Goal: Task Accomplishment & Management: Manage account settings

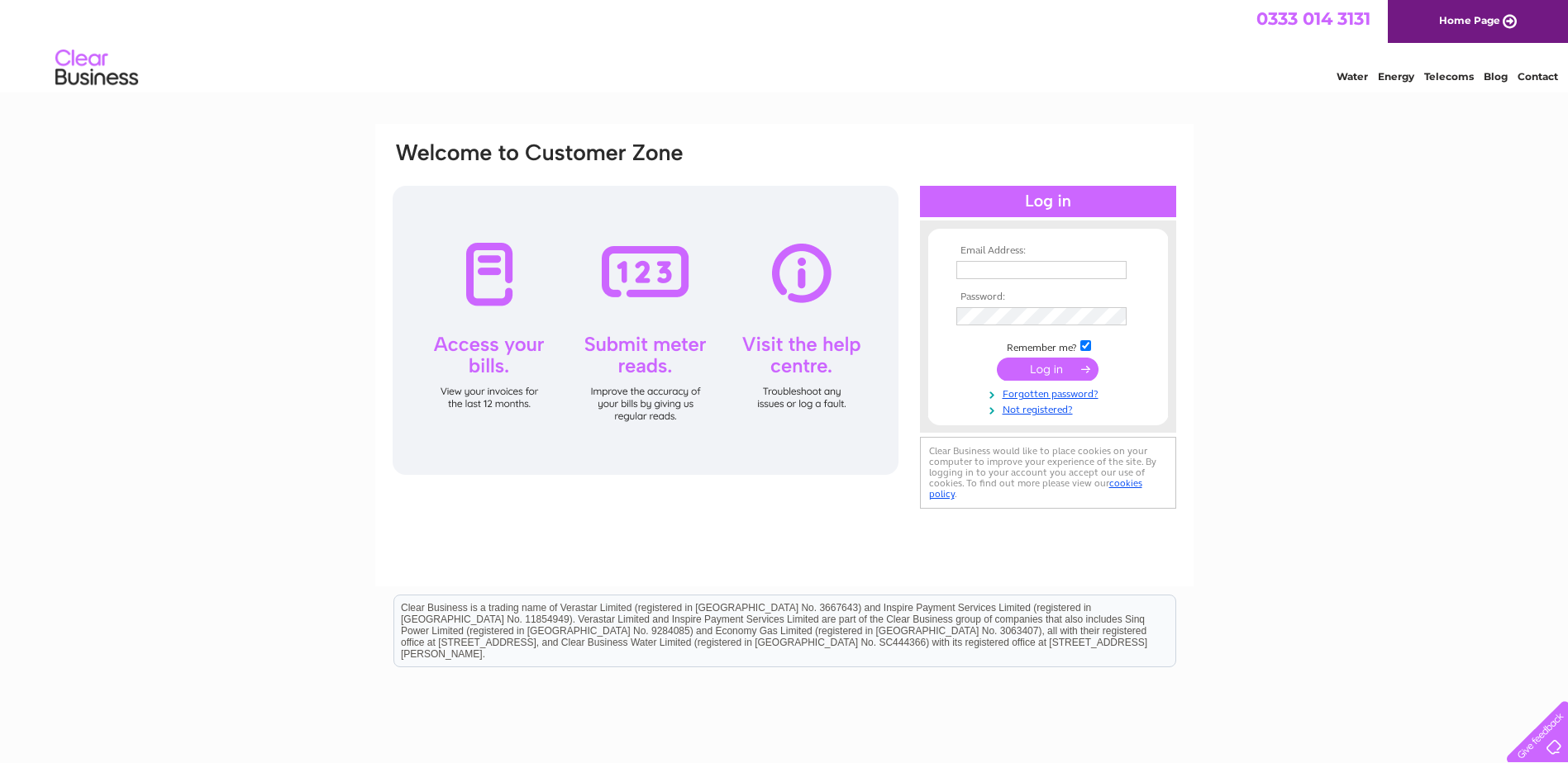
type input "[PERSON_NAME][EMAIL_ADDRESS][DOMAIN_NAME]"
click at [1059, 365] on input "submit" at bounding box center [1047, 369] width 102 height 23
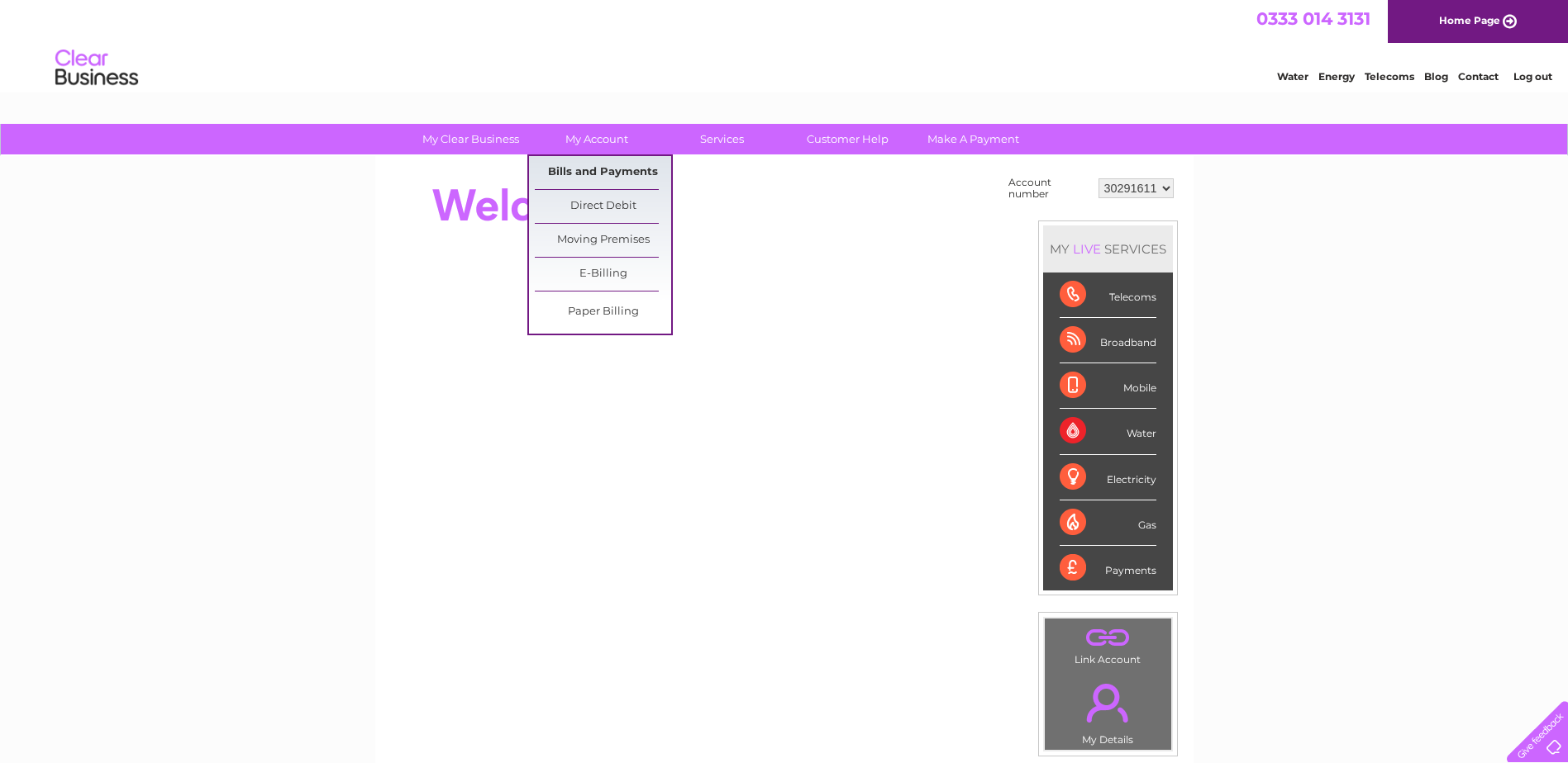
click at [589, 169] on link "Bills and Payments" at bounding box center [603, 173] width 137 height 33
click at [600, 169] on link "Bills and Payments" at bounding box center [603, 173] width 137 height 33
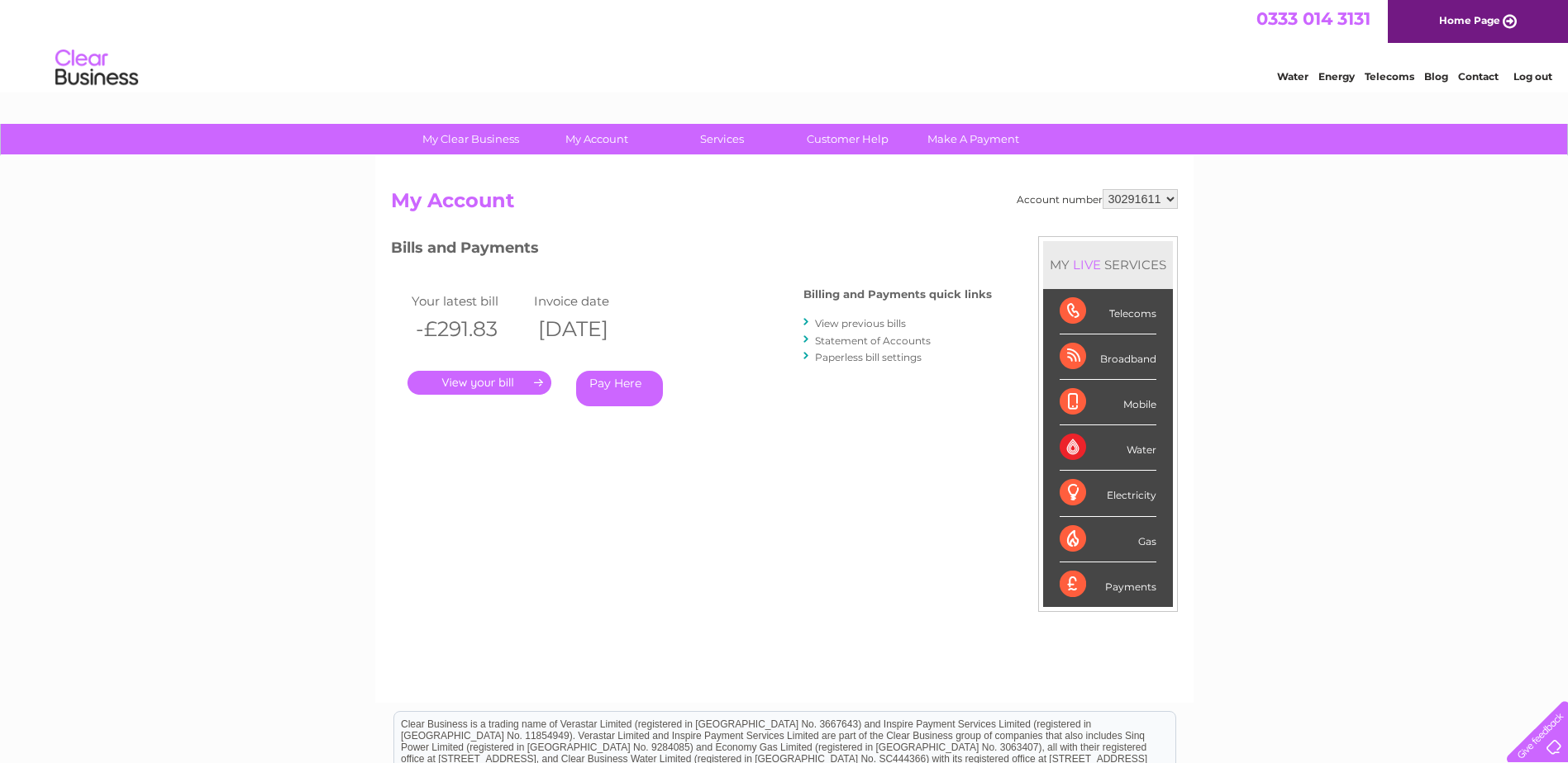
click at [519, 385] on link "." at bounding box center [479, 382] width 144 height 24
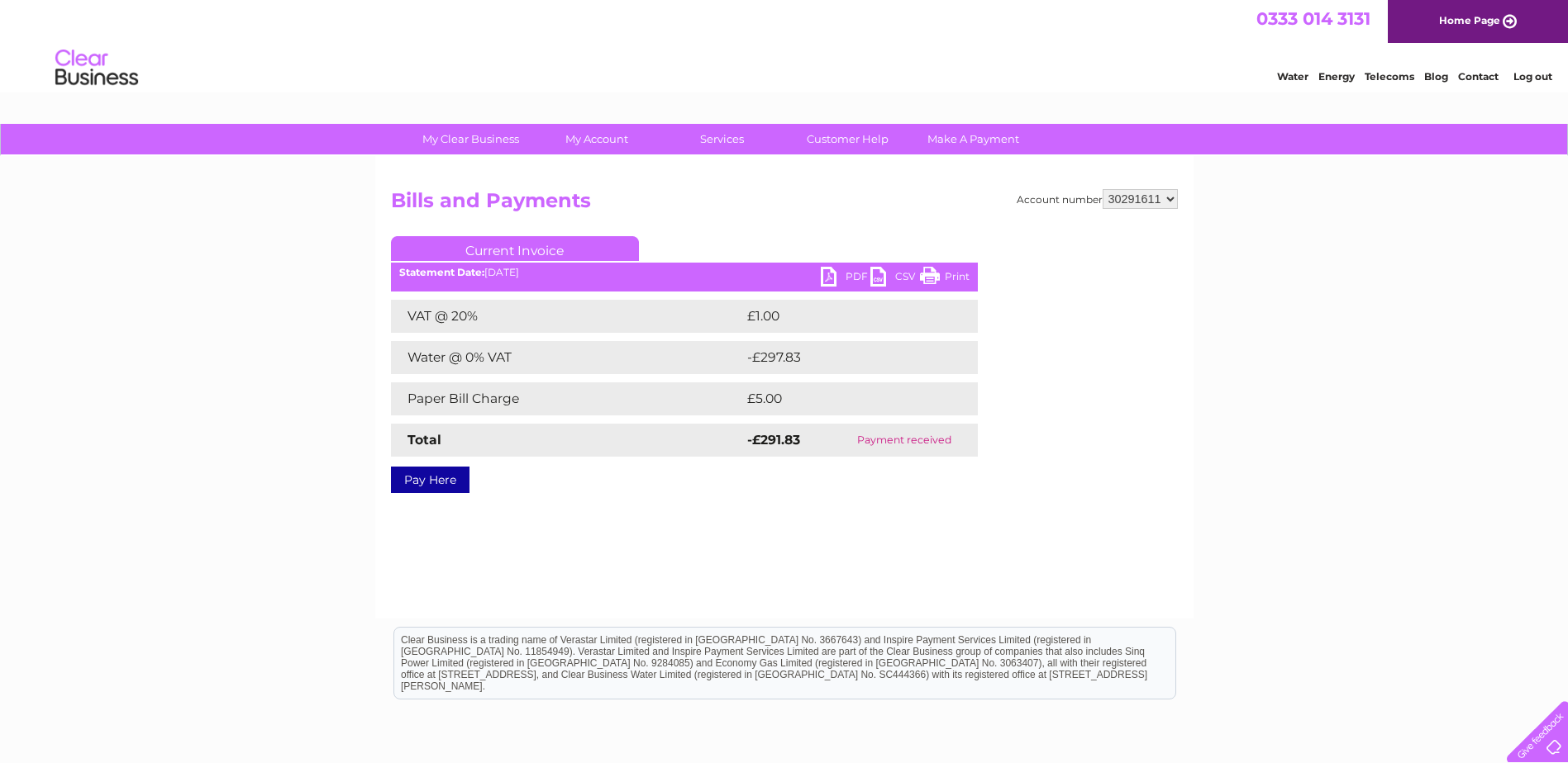
click at [841, 277] on link "PDF" at bounding box center [846, 279] width 50 height 24
click at [1173, 199] on select "30291611 30312220 30313488 30315024 30316758 30323257 30326171" at bounding box center [1140, 199] width 75 height 20
select select "30312220"
click at [1103, 189] on select "30291611 30312220 30313488 30315024 30316758 30323257 30326171" at bounding box center [1140, 199] width 75 height 20
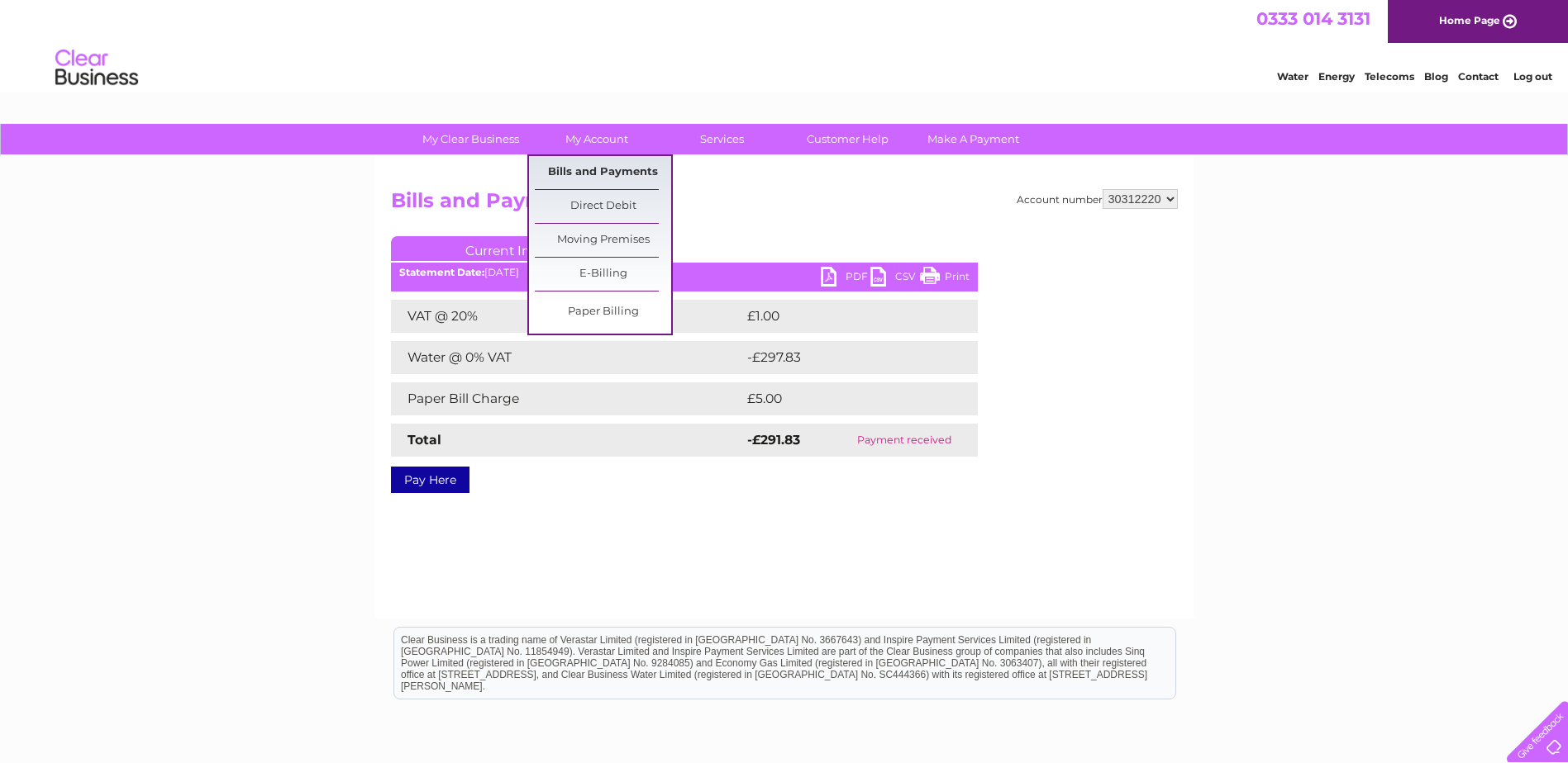
click at [585, 180] on link "Bills and Payments" at bounding box center [603, 173] width 137 height 33
click at [583, 172] on link "Bills and Payments" at bounding box center [603, 173] width 137 height 33
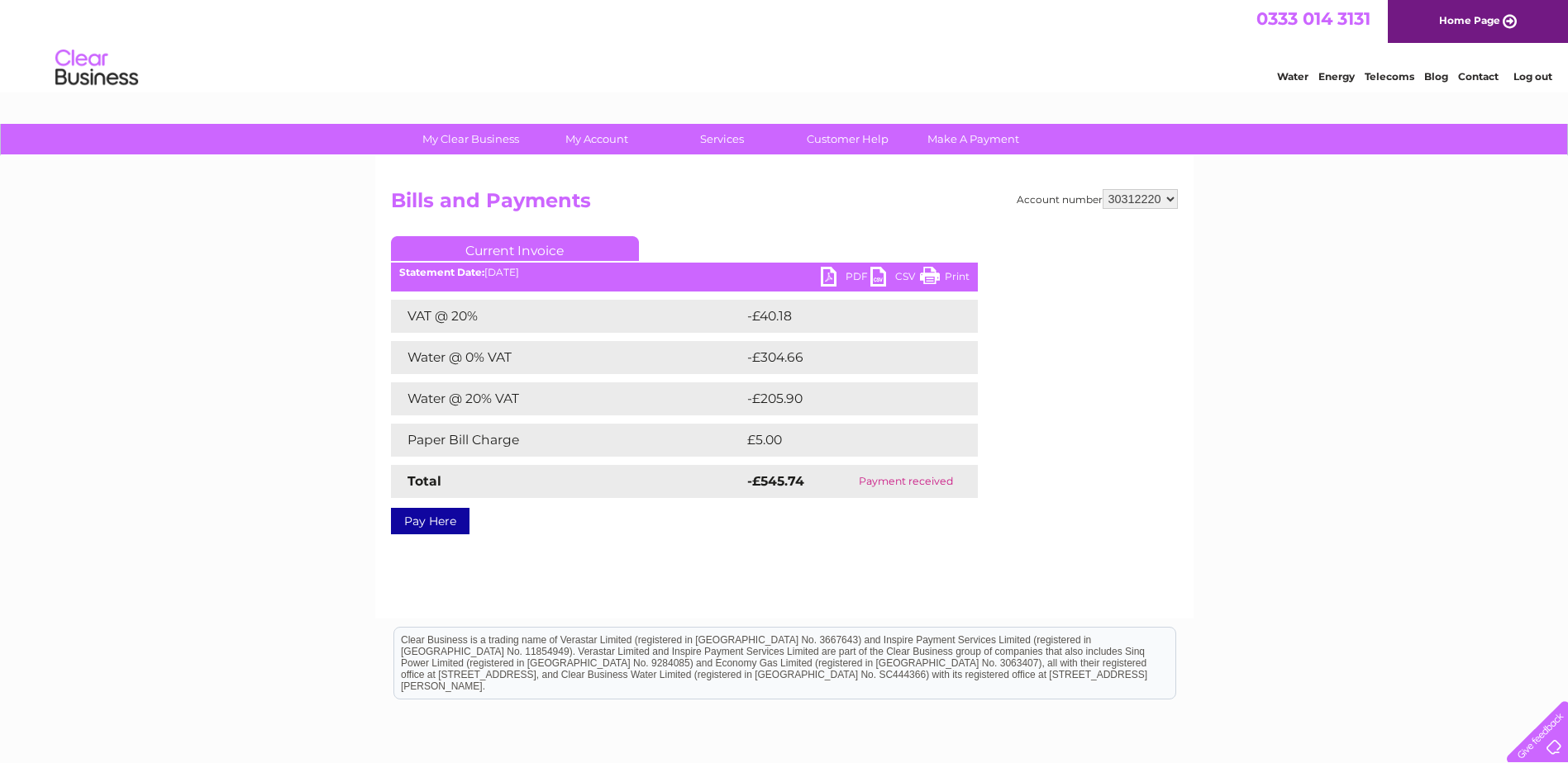
click at [1173, 199] on select "30291611 30312220 30313488 30315024 30316758 30323257 30326171" at bounding box center [1140, 199] width 75 height 20
select select "30313488"
click at [1103, 189] on select "30291611 30312220 30313488 30315024 30316758 30323257 30326171" at bounding box center [1140, 199] width 75 height 20
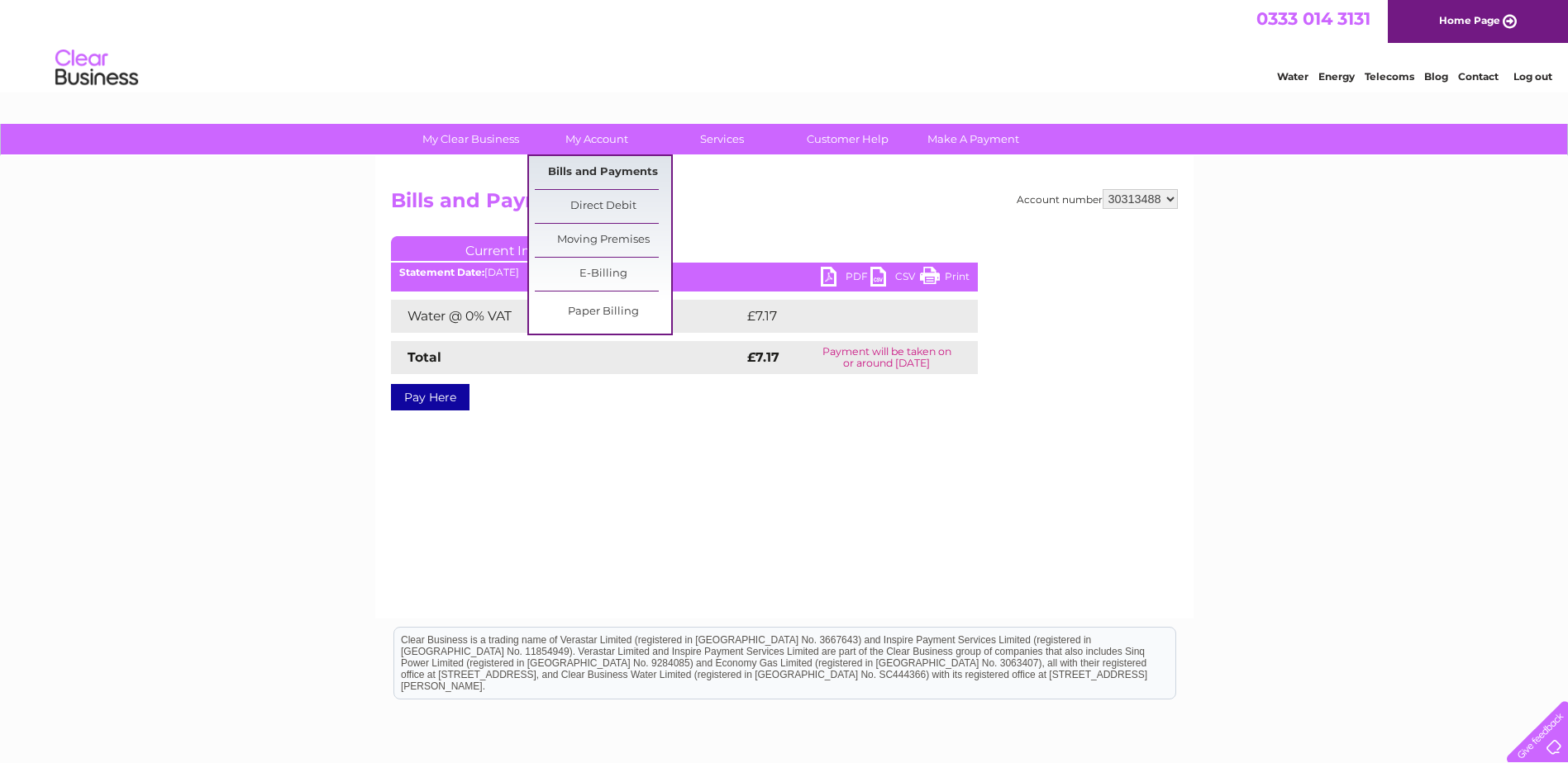
click at [599, 171] on link "Bills and Payments" at bounding box center [603, 173] width 137 height 33
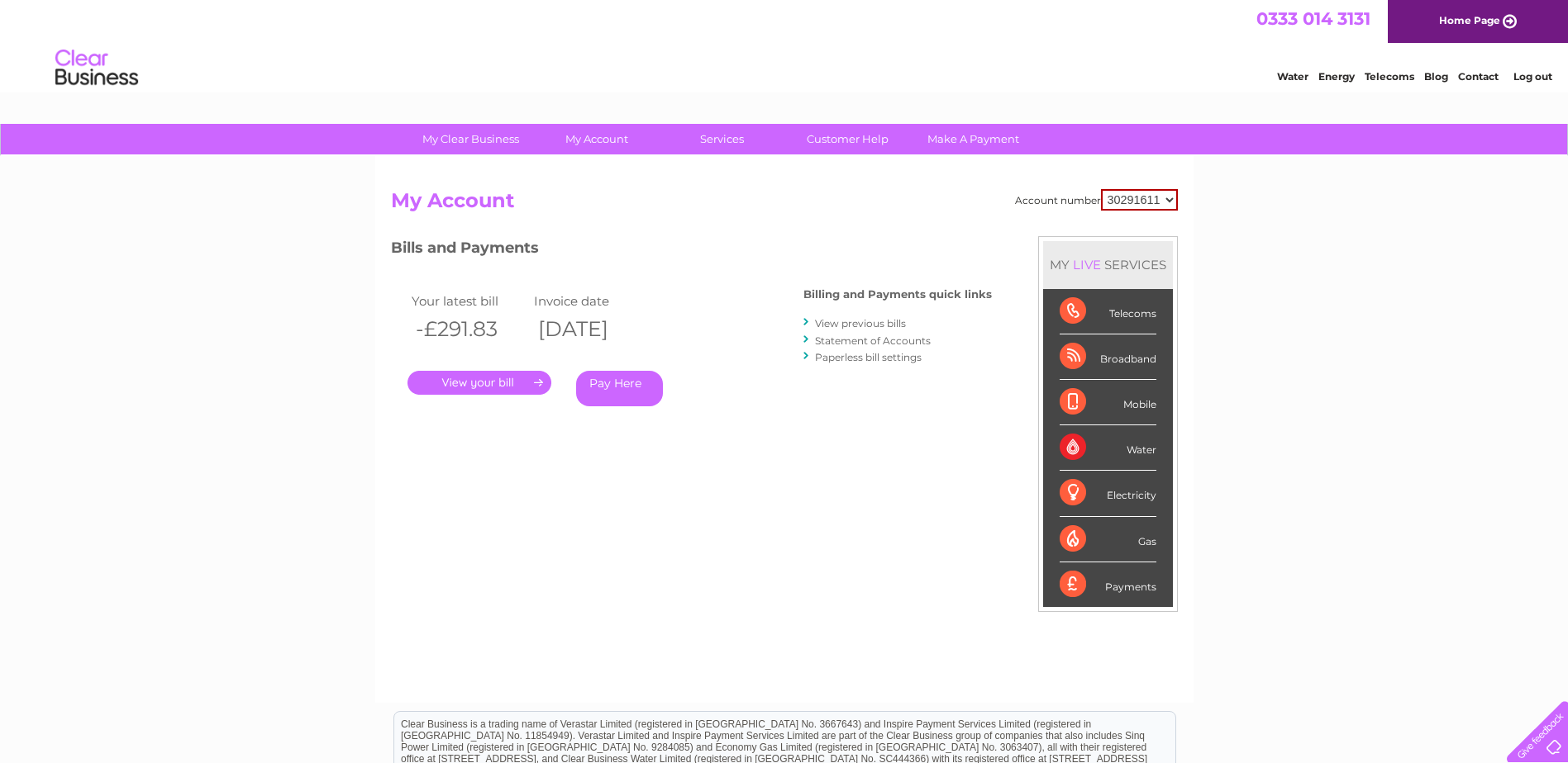
click at [1170, 201] on select "30291611 30312220 30313488 30315024 30316758 30323257 30326171" at bounding box center [1139, 200] width 77 height 22
select select "30313488"
click at [1101, 189] on select "30291611 30312220 30313488 30315024 30316758 30323257 30326171" at bounding box center [1139, 200] width 77 height 22
click at [535, 386] on link "." at bounding box center [479, 382] width 144 height 24
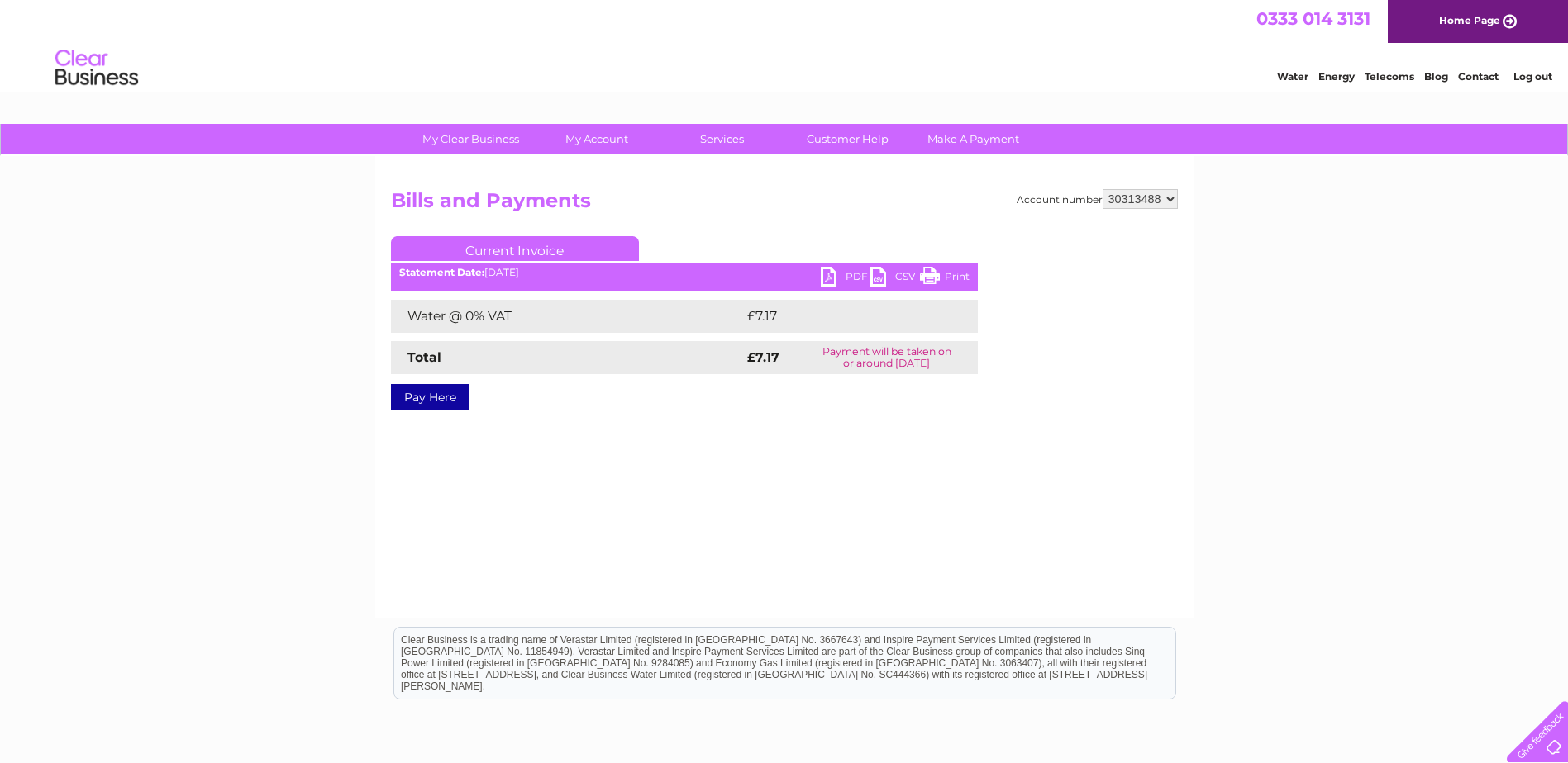
click at [856, 274] on link "PDF" at bounding box center [846, 279] width 50 height 24
click at [1173, 196] on select "30291611 30312220 30313488 30315024 30316758 30323257 30326171" at bounding box center [1140, 199] width 75 height 20
select select "30315024"
click at [1103, 189] on select "30291611 30312220 30313488 30315024 30316758 30323257 30326171" at bounding box center [1140, 199] width 75 height 20
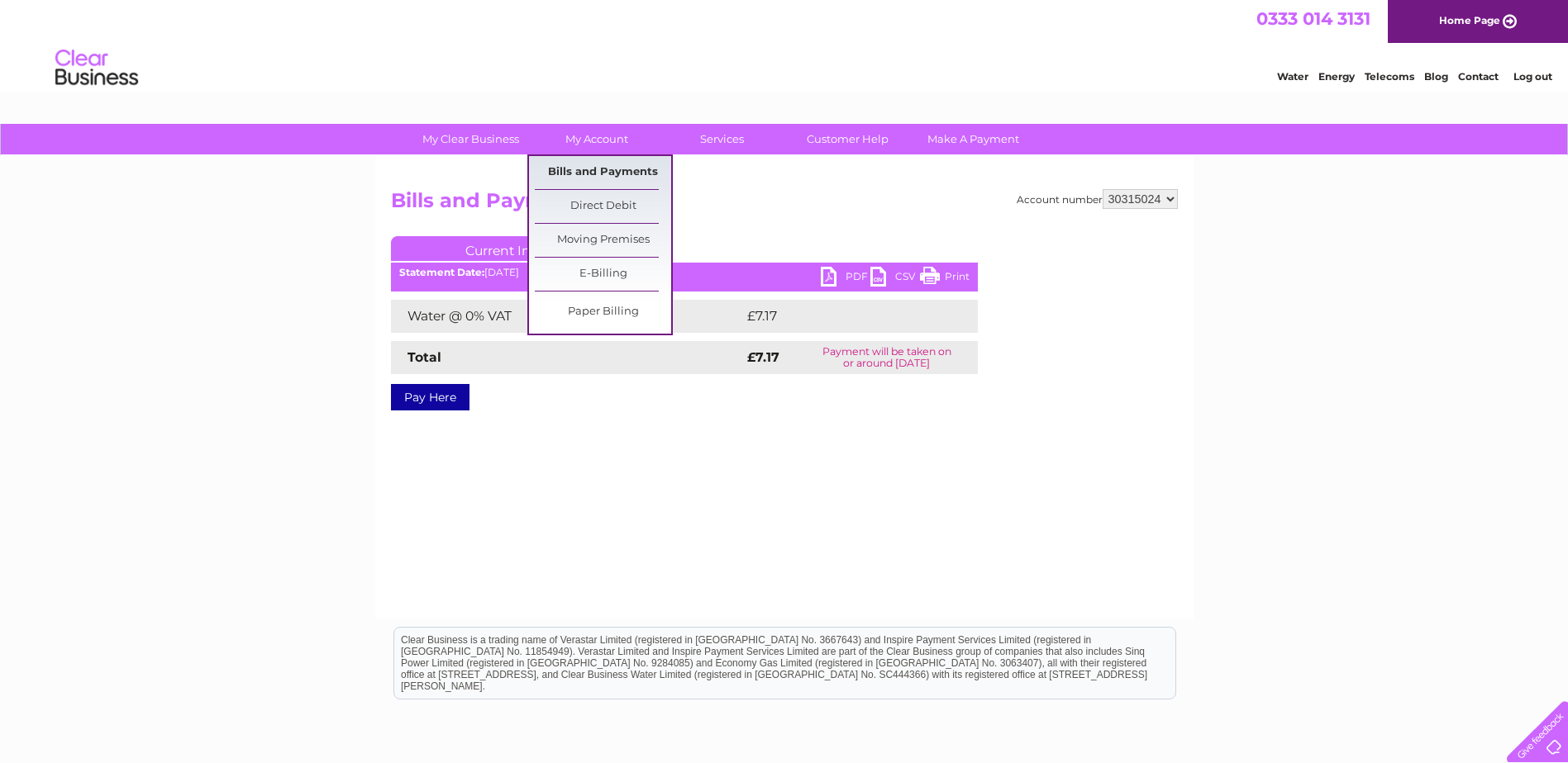
click at [586, 164] on link "Bills and Payments" at bounding box center [603, 173] width 137 height 33
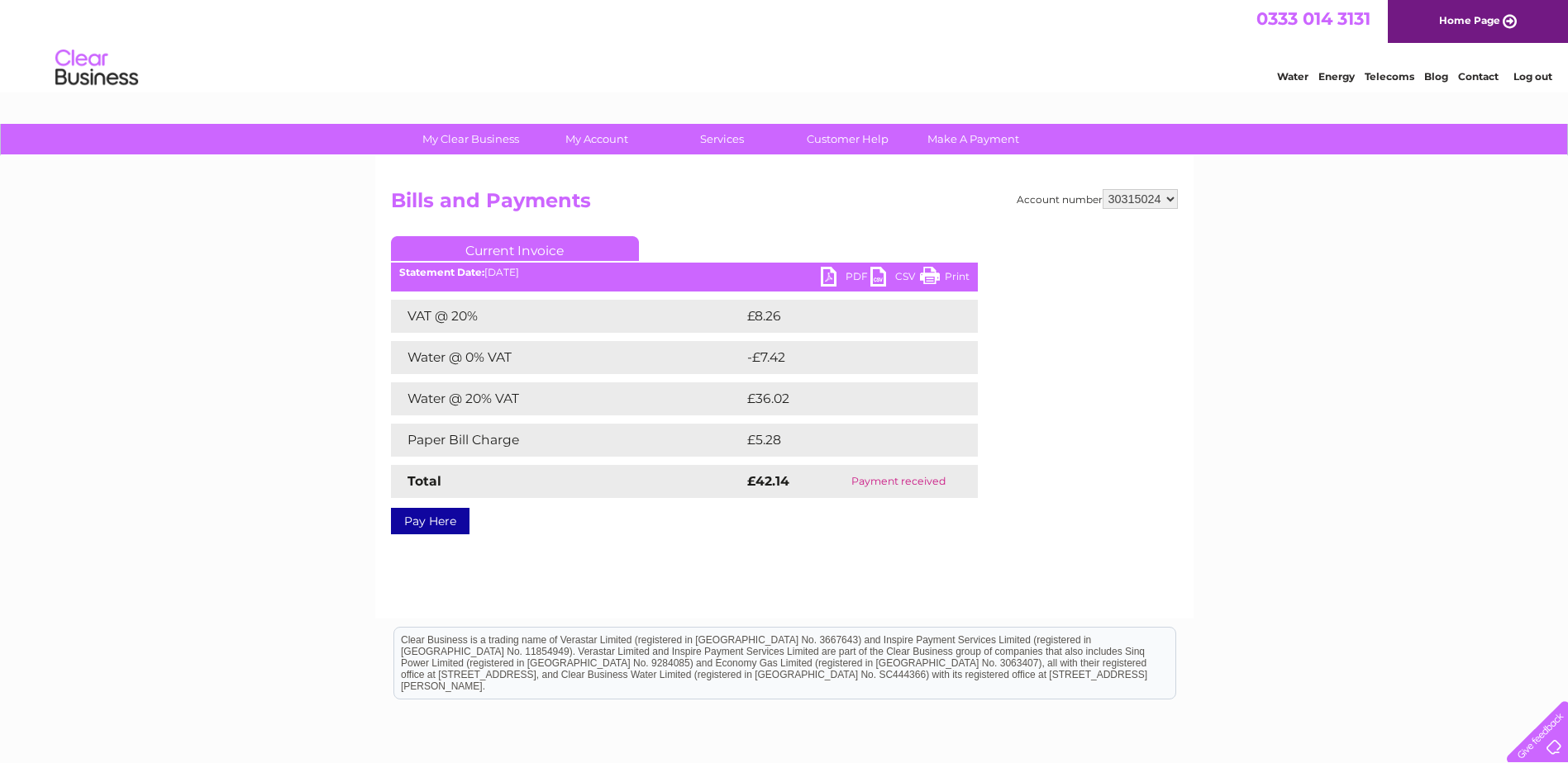
click at [1174, 201] on select "30291611 30312220 30313488 30315024 30316758 30323257 30326171" at bounding box center [1140, 199] width 75 height 20
select select "30316758"
click at [1103, 189] on select "30291611 30312220 30313488 30315024 30316758 30323257 30326171" at bounding box center [1140, 199] width 75 height 20
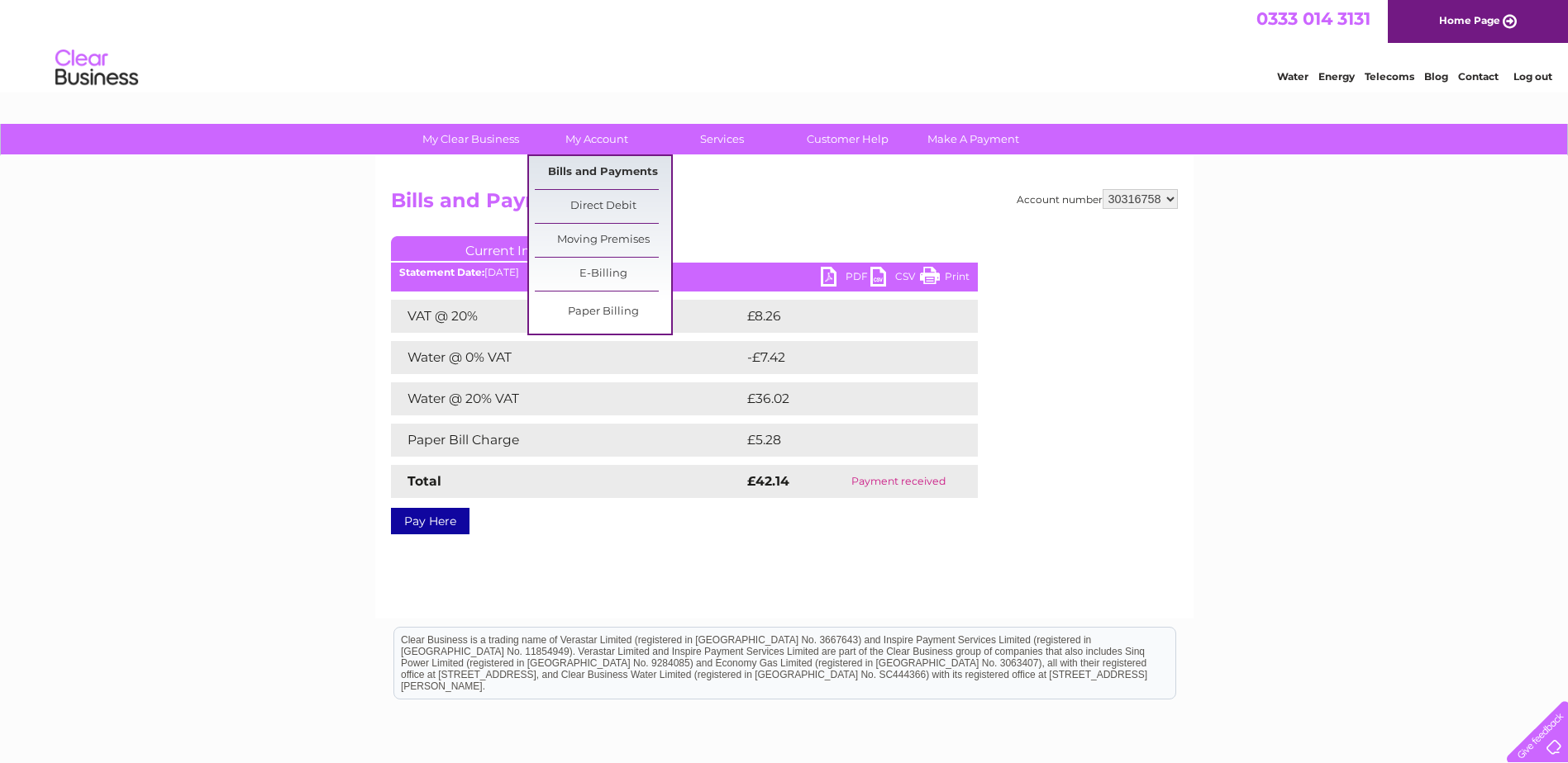
click at [596, 168] on link "Bills and Payments" at bounding box center [603, 173] width 137 height 33
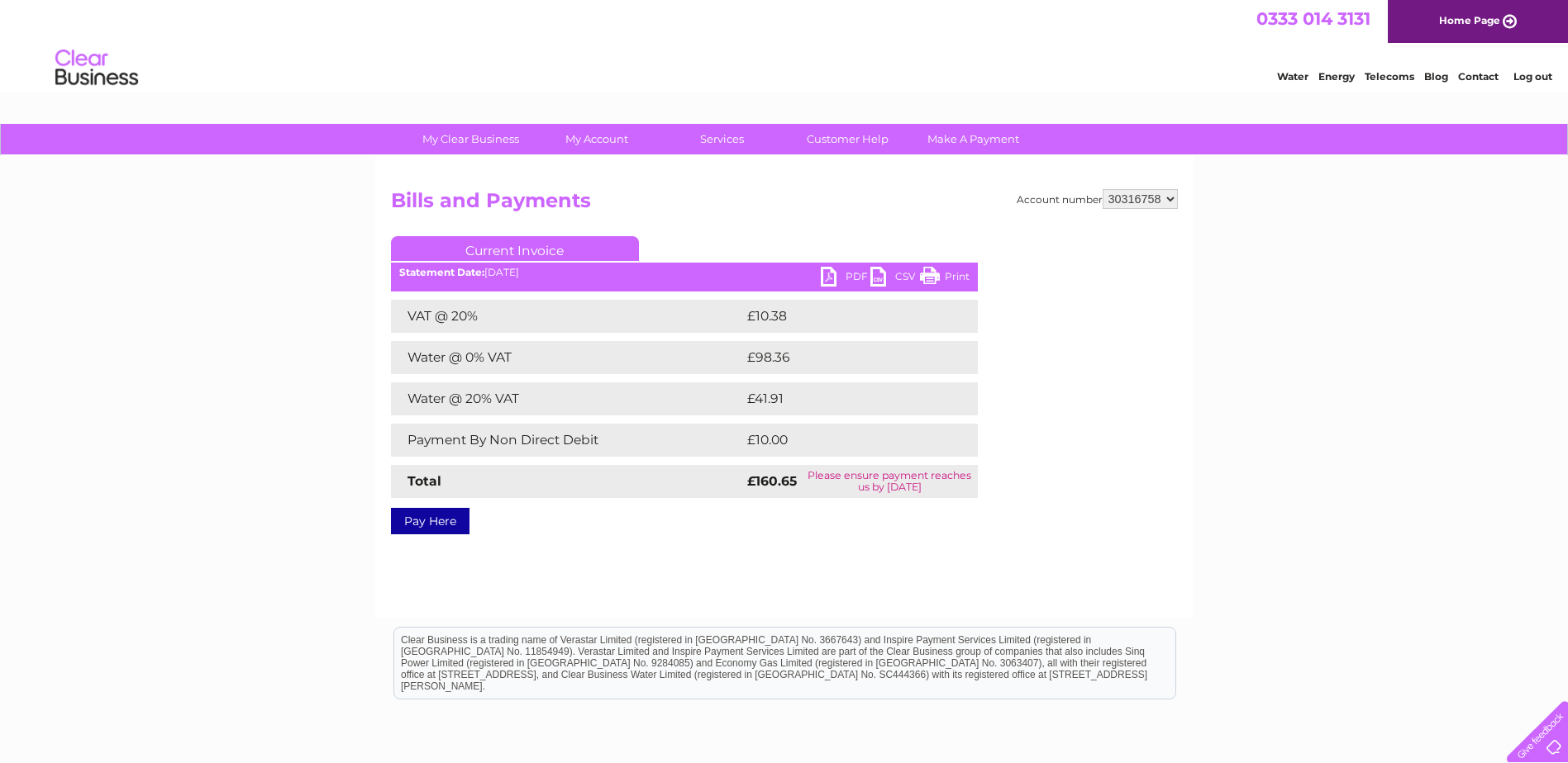
click at [846, 272] on link "PDF" at bounding box center [846, 279] width 50 height 24
click at [1168, 196] on select "30291611 30312220 30313488 30315024 30316758 30323257 30326171" at bounding box center [1140, 199] width 75 height 20
select select "30323257"
click at [1103, 189] on select "30291611 30312220 30313488 30315024 30316758 30323257 30326171" at bounding box center [1140, 199] width 75 height 20
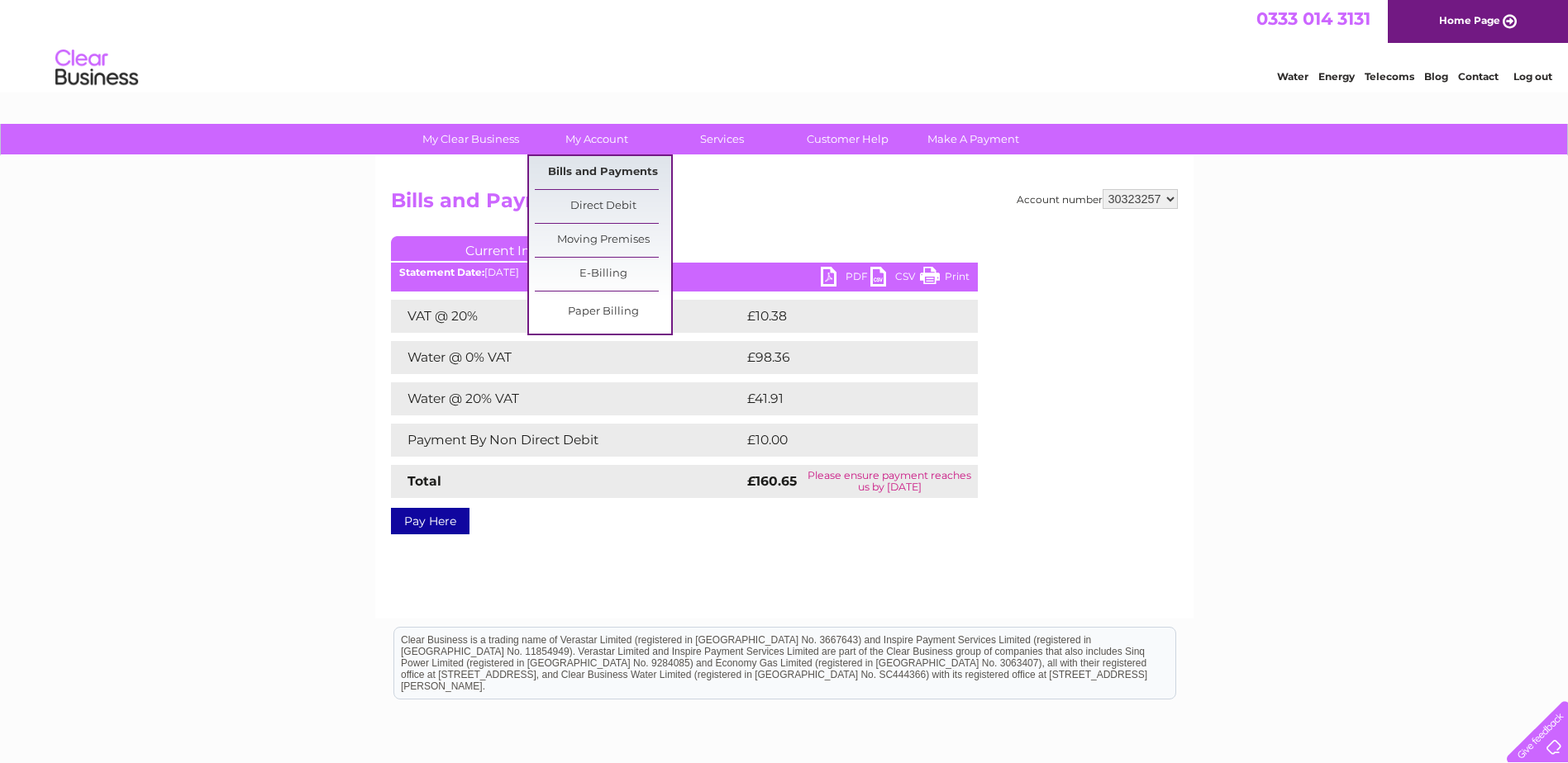
click at [585, 168] on link "Bills and Payments" at bounding box center [603, 173] width 137 height 33
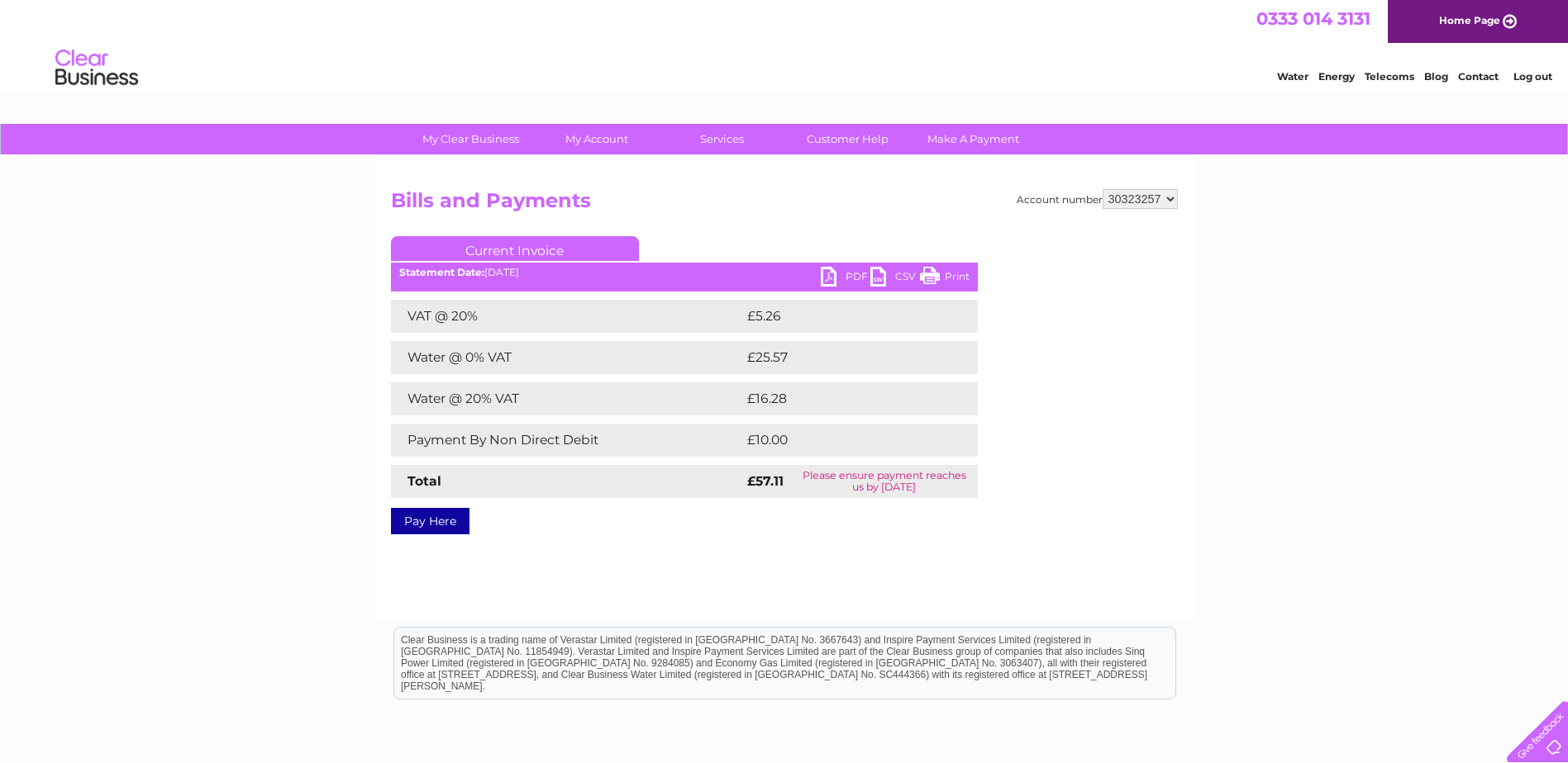
click at [842, 276] on link "PDF" at bounding box center [846, 279] width 50 height 24
click at [1164, 198] on select "30291611 30312220 30313488 30315024 30316758 30323257 30326171" at bounding box center [1140, 199] width 75 height 20
select select "30326171"
click at [1103, 189] on select "30291611 30312220 30313488 30315024 30316758 30323257 30326171" at bounding box center [1140, 199] width 75 height 20
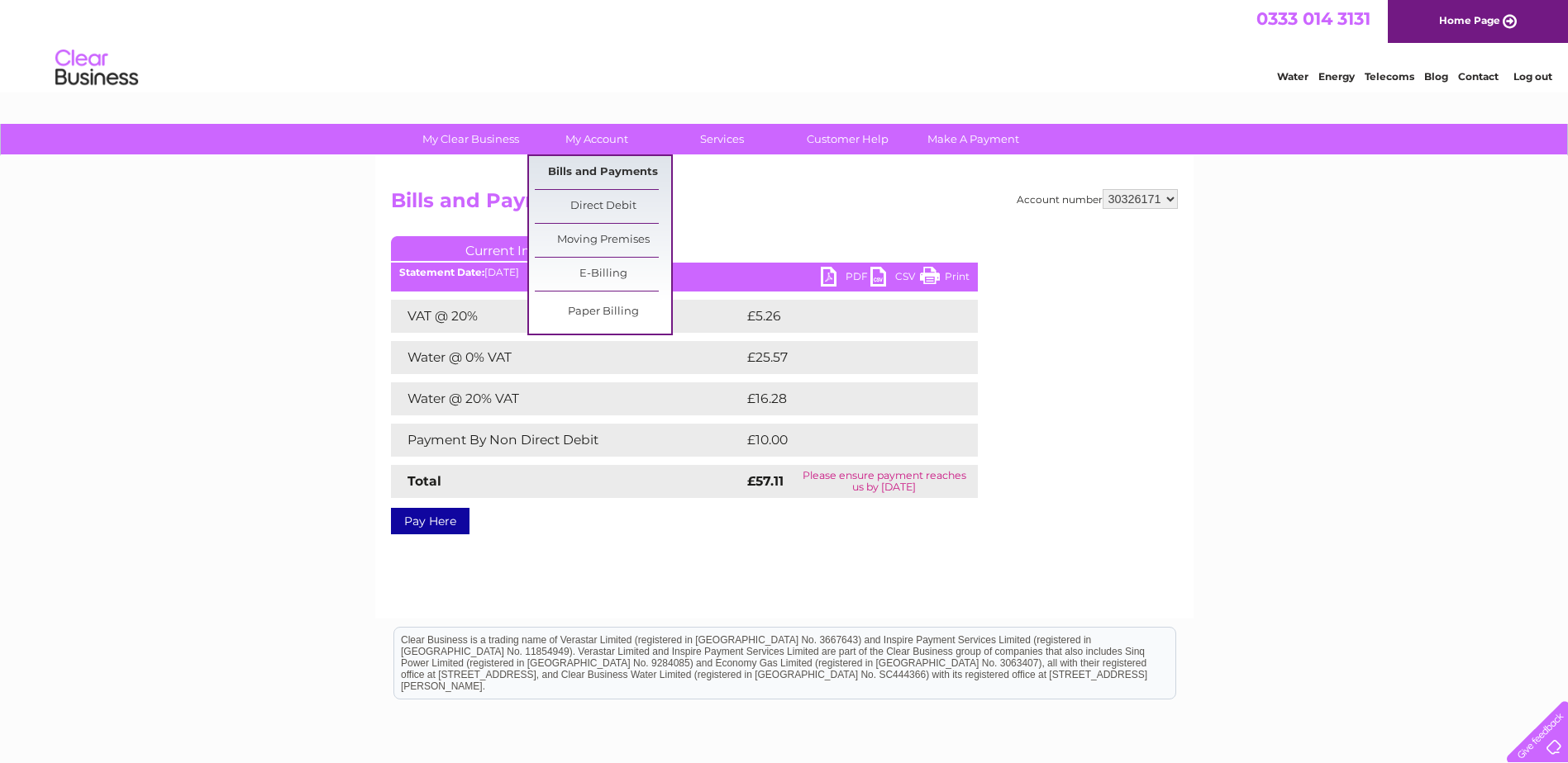
click at [589, 179] on link "Bills and Payments" at bounding box center [603, 173] width 137 height 33
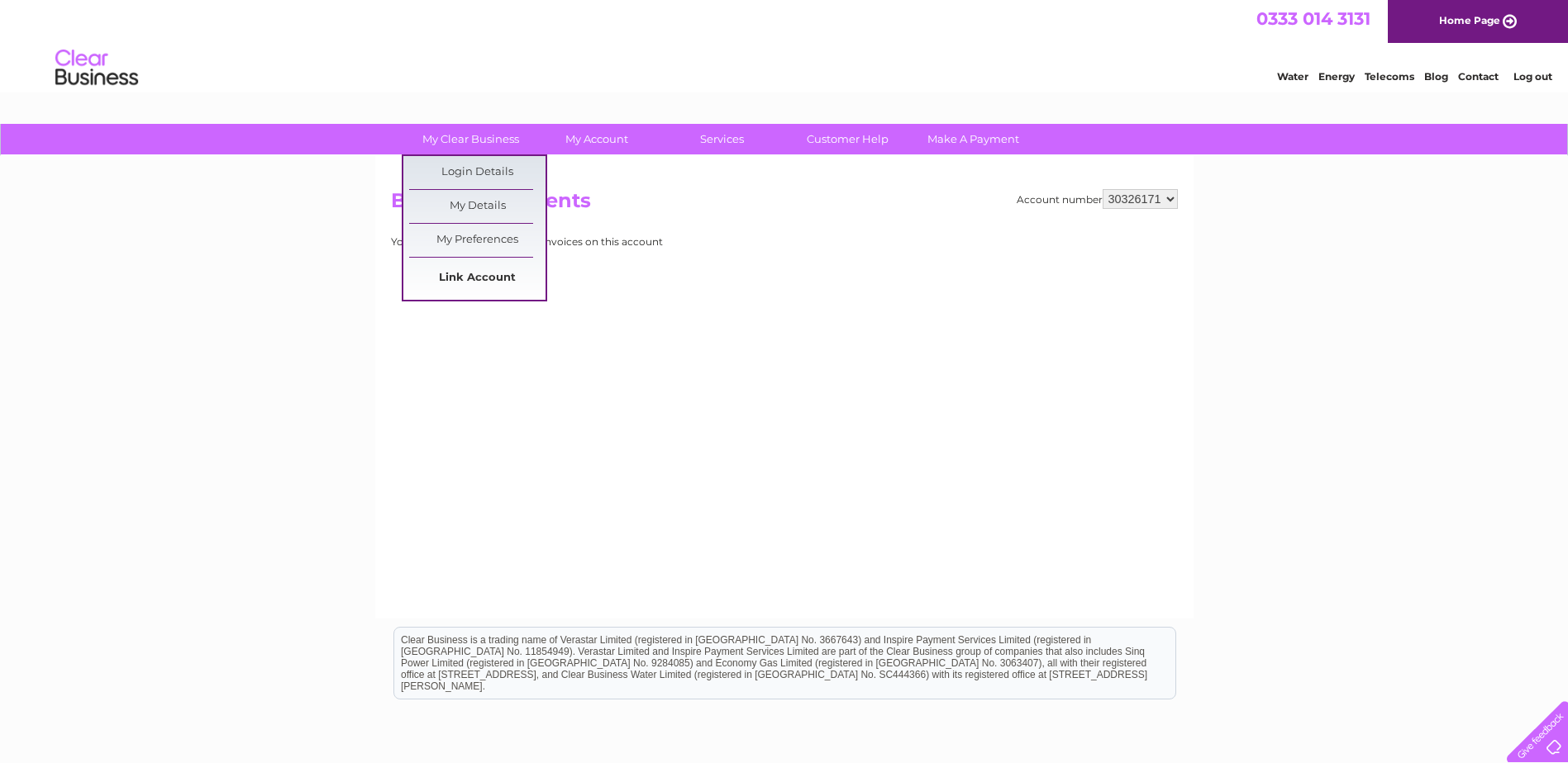
drag, startPoint x: 466, startPoint y: 278, endPoint x: 457, endPoint y: 289, distance: 14.2
click at [466, 278] on link "Link Account" at bounding box center [478, 279] width 137 height 33
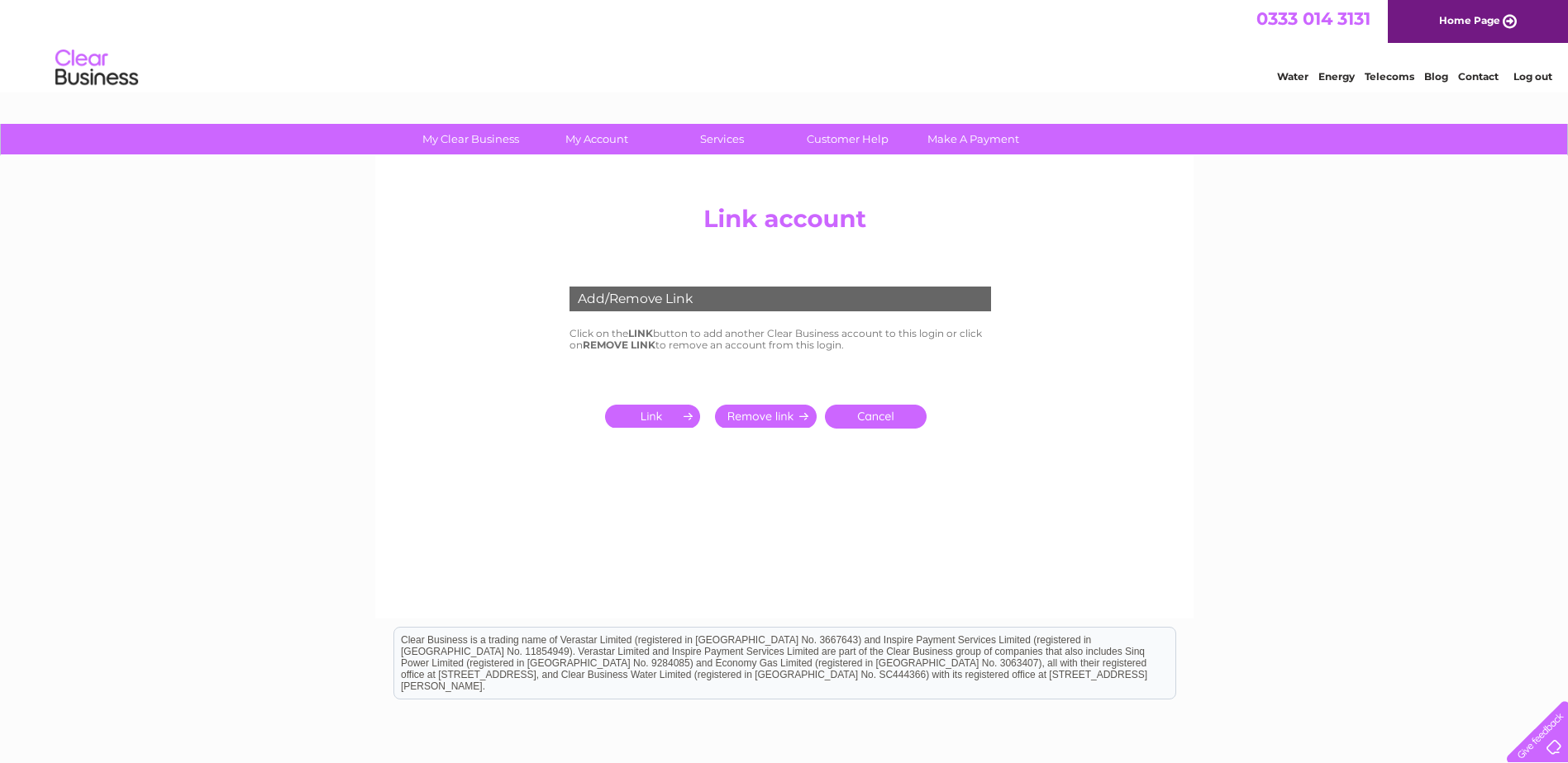
click at [687, 418] on input "submit" at bounding box center [656, 416] width 102 height 23
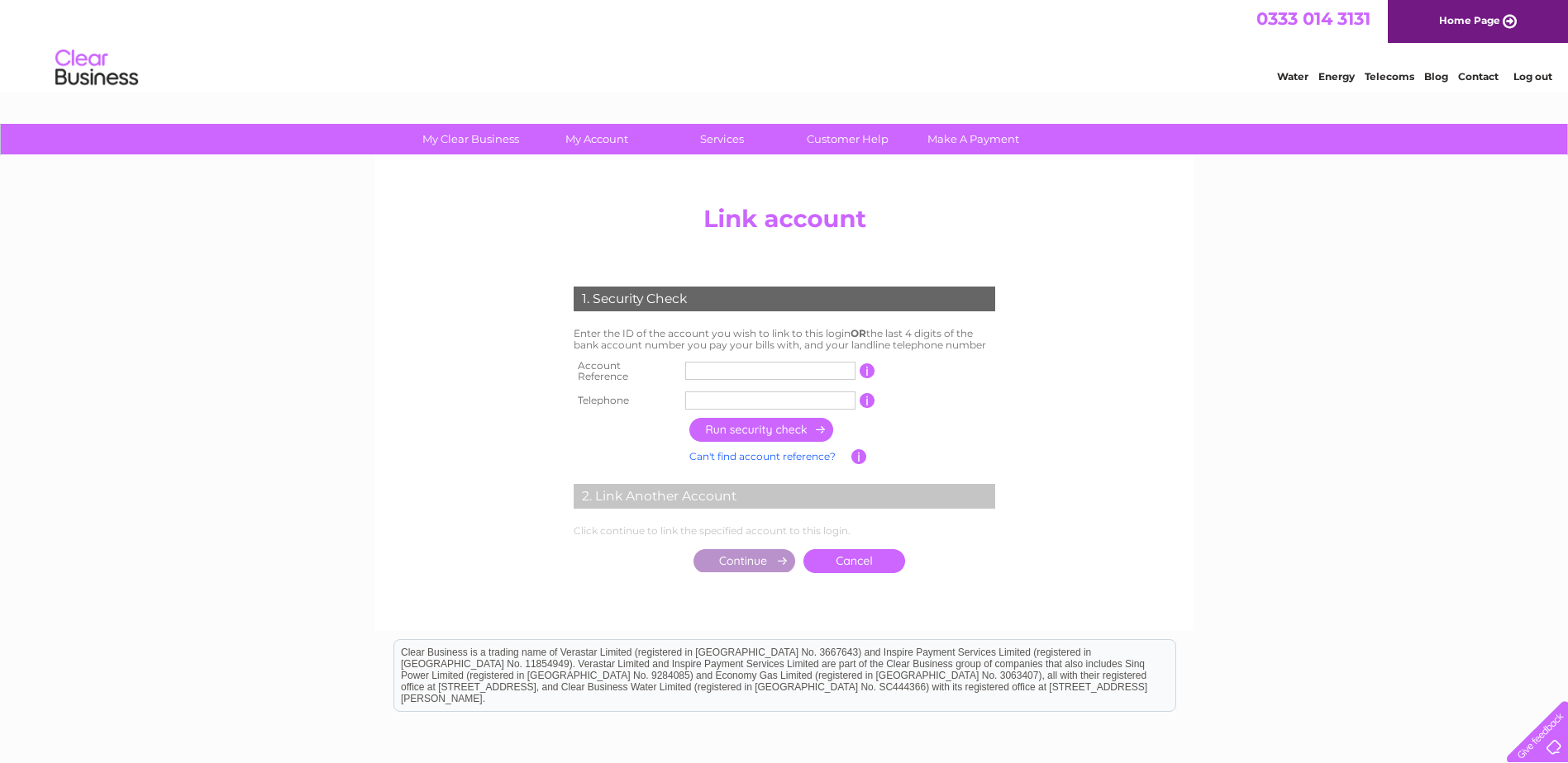
click at [741, 371] on input "text" at bounding box center [770, 371] width 170 height 18
click at [743, 363] on input "text" at bounding box center [770, 371] width 170 height 18
type input "30315024"
click at [691, 392] on input "text" at bounding box center [770, 400] width 170 height 18
type input "01312205511"
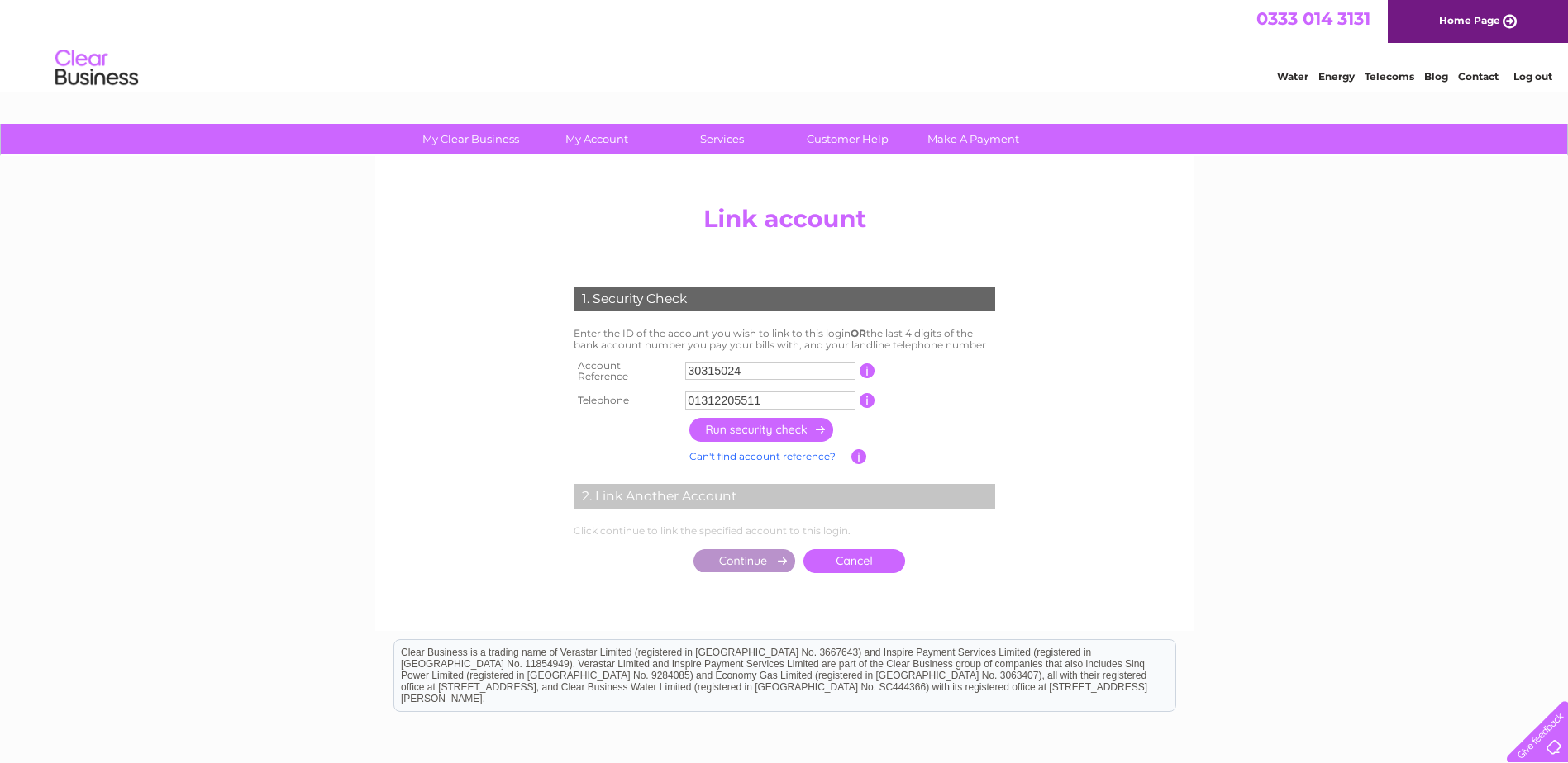
click at [729, 425] on input "button" at bounding box center [763, 429] width 145 height 24
